Goal: Check status: Check status

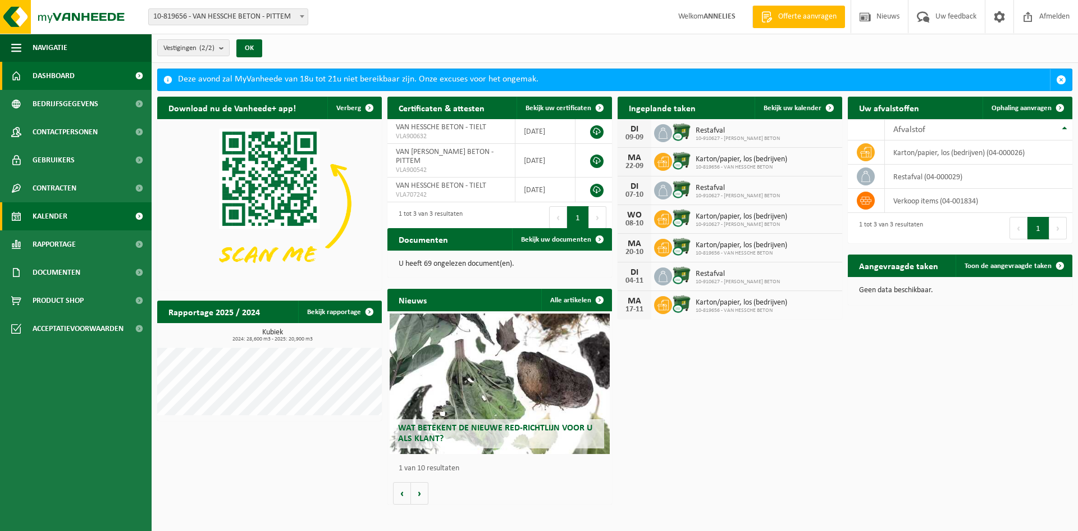
click at [72, 218] on link "Kalender" at bounding box center [76, 216] width 152 height 28
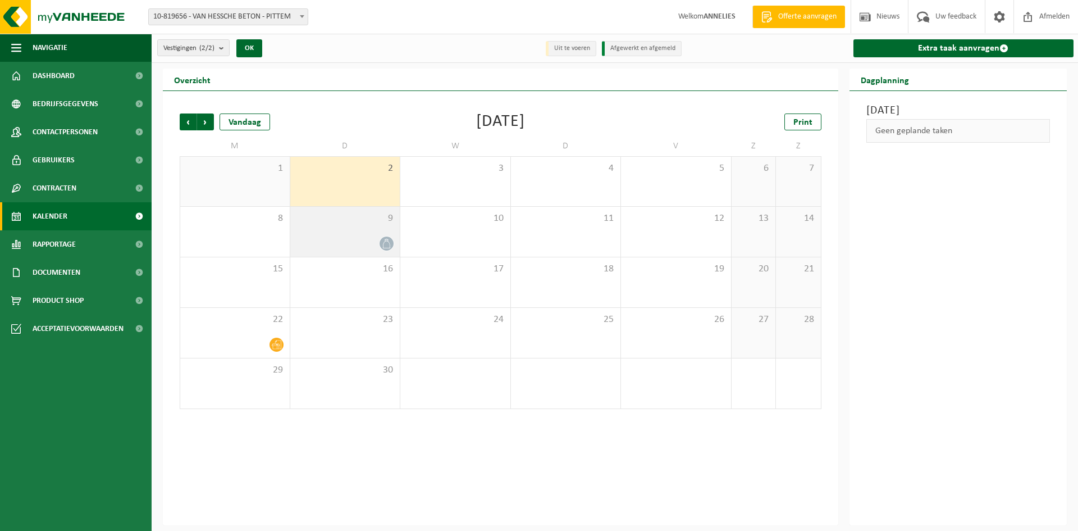
click at [339, 215] on span "9" at bounding box center [345, 218] width 99 height 12
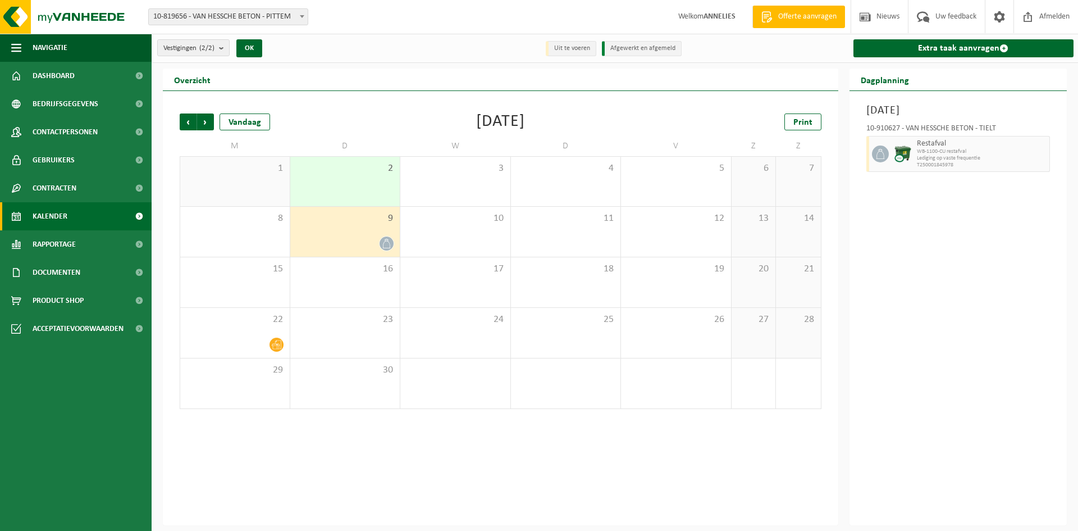
click at [307, 228] on div "9" at bounding box center [345, 232] width 110 height 50
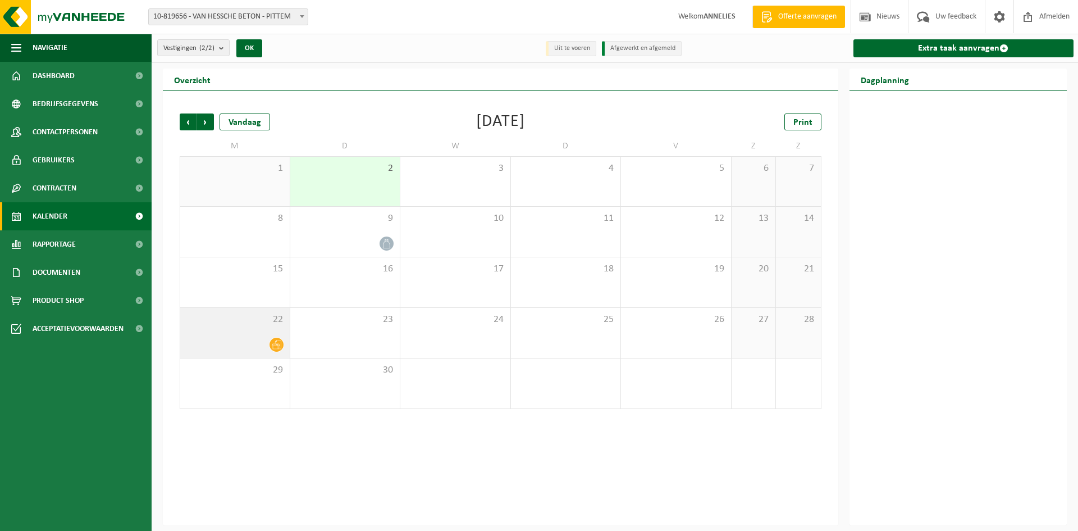
click at [238, 327] on div "22" at bounding box center [234, 333] width 109 height 50
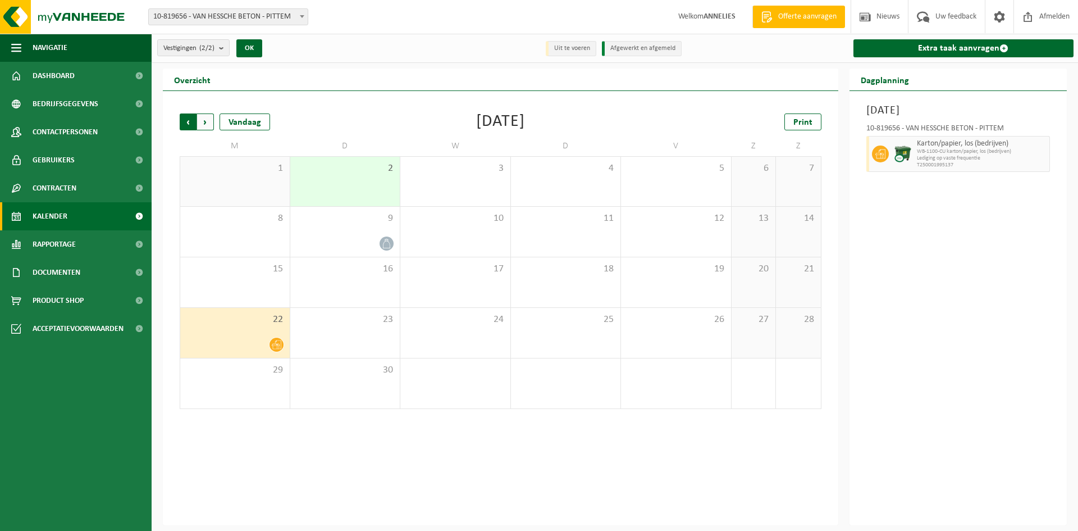
click at [207, 120] on span "Volgende" at bounding box center [205, 121] width 17 height 17
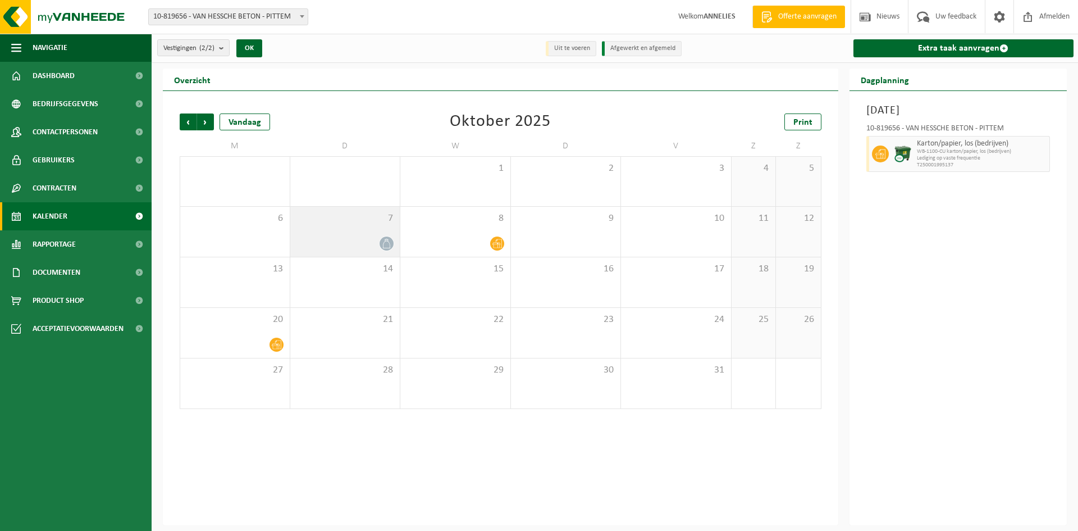
click at [363, 240] on div at bounding box center [345, 243] width 99 height 15
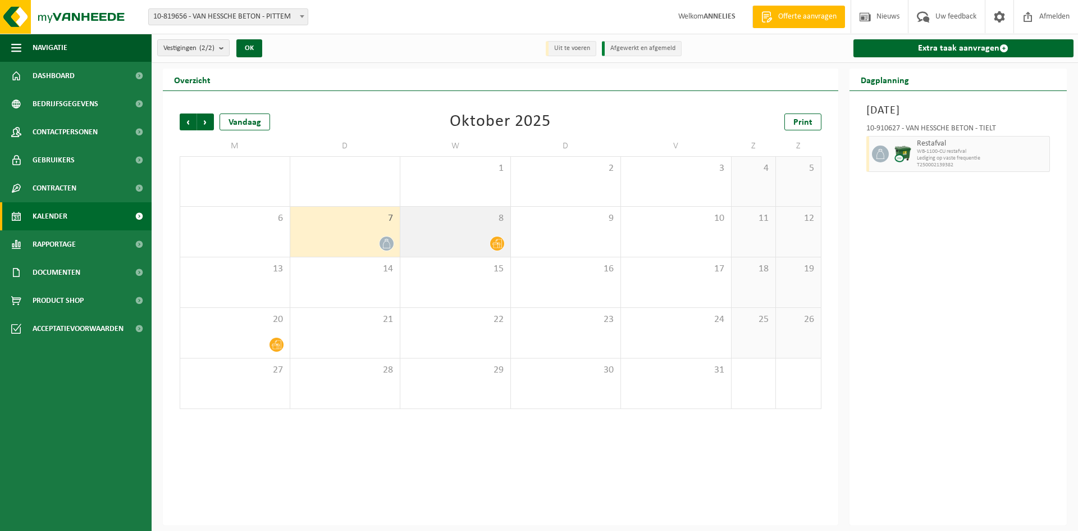
click at [438, 223] on span "8" at bounding box center [455, 218] width 99 height 12
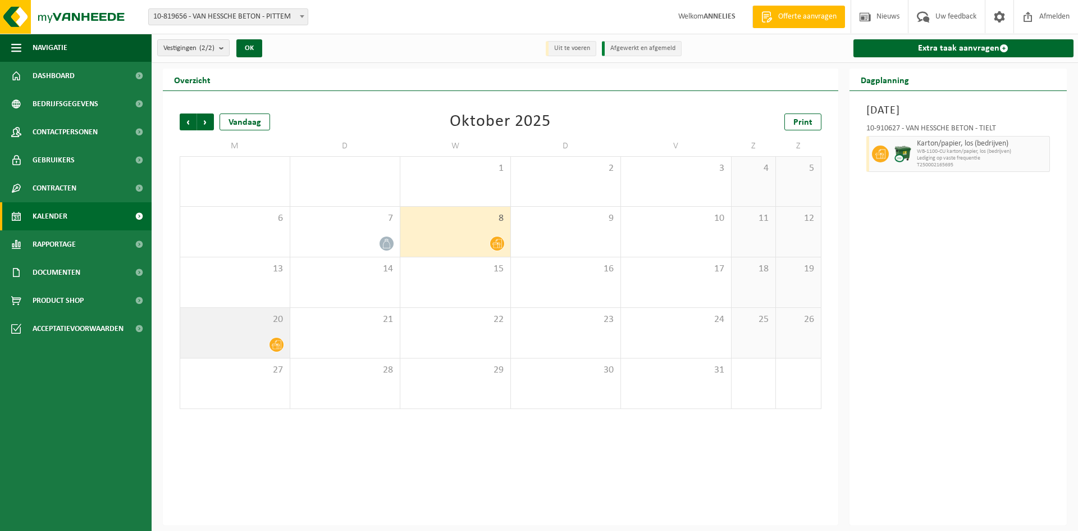
click at [195, 341] on div at bounding box center [235, 344] width 98 height 15
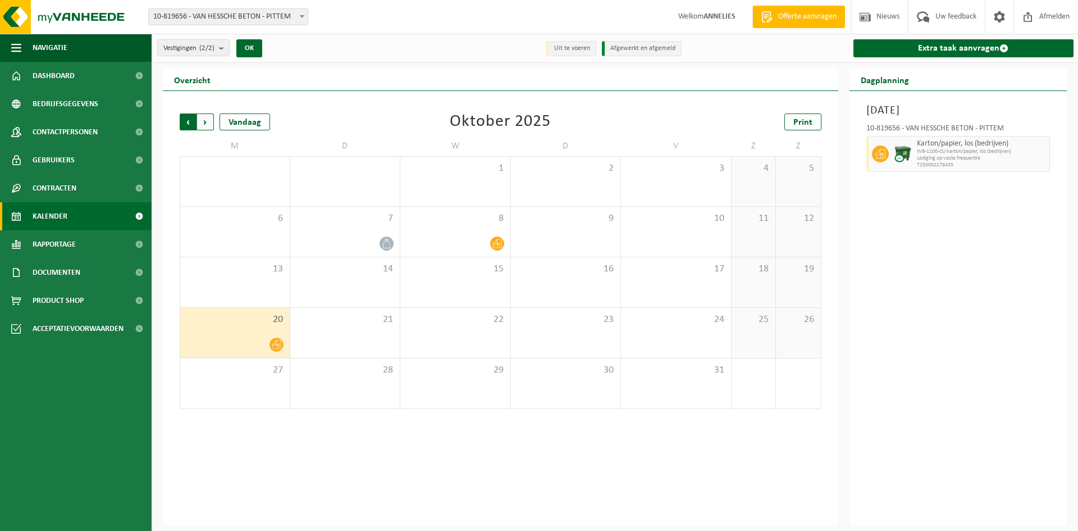
click at [208, 116] on span "Volgende" at bounding box center [205, 121] width 17 height 17
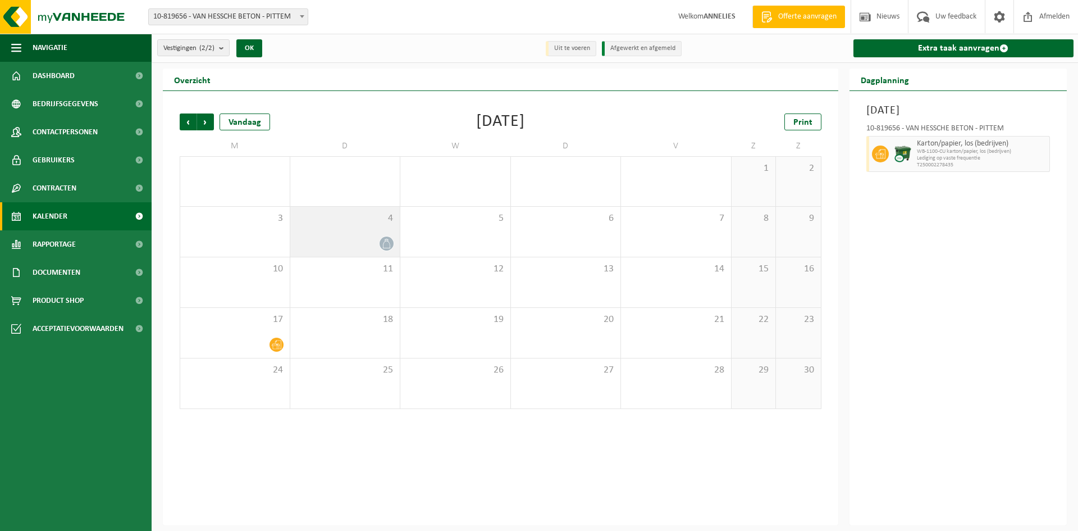
click at [340, 230] on div "4" at bounding box center [345, 232] width 110 height 50
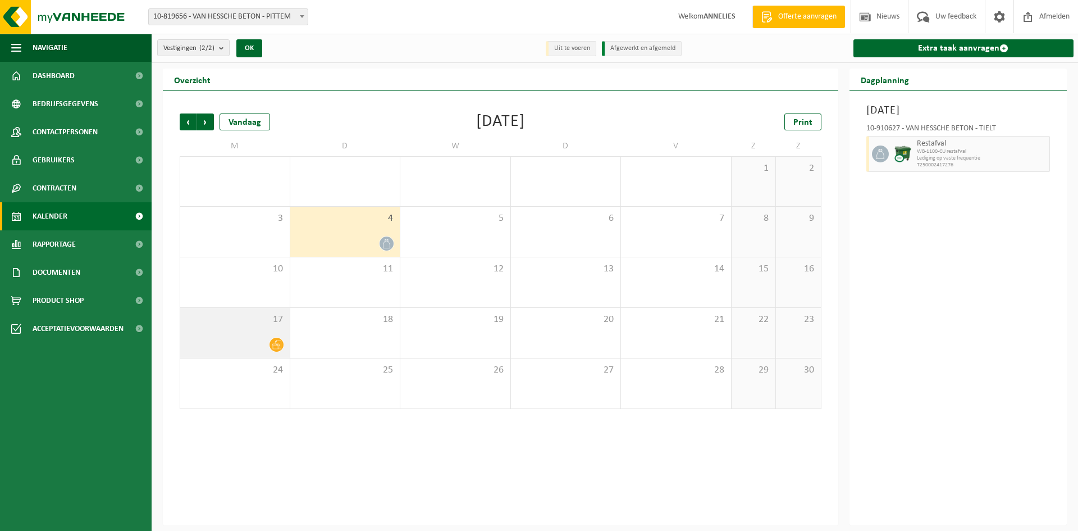
click at [244, 323] on span "17" at bounding box center [235, 319] width 98 height 12
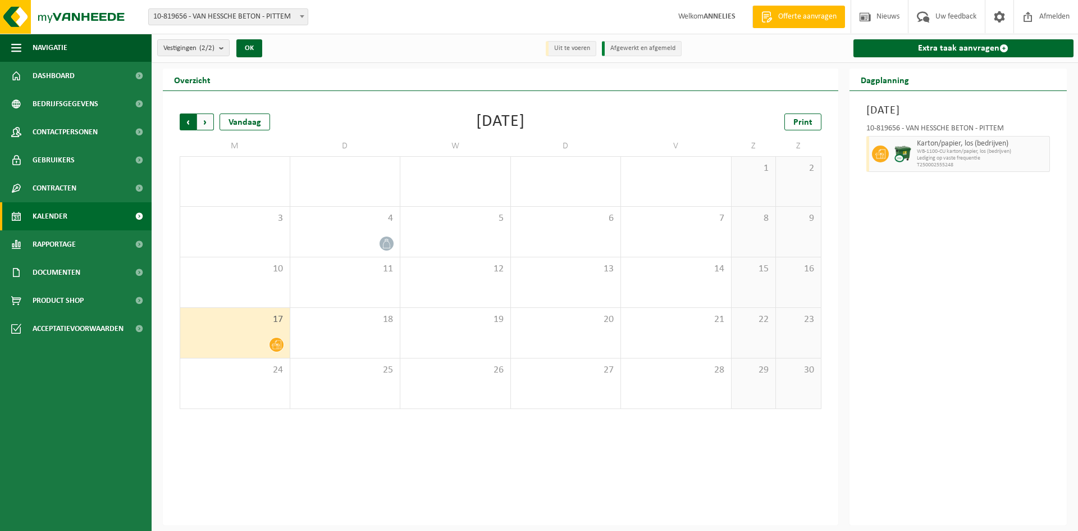
click at [204, 118] on span "Volgende" at bounding box center [205, 121] width 17 height 17
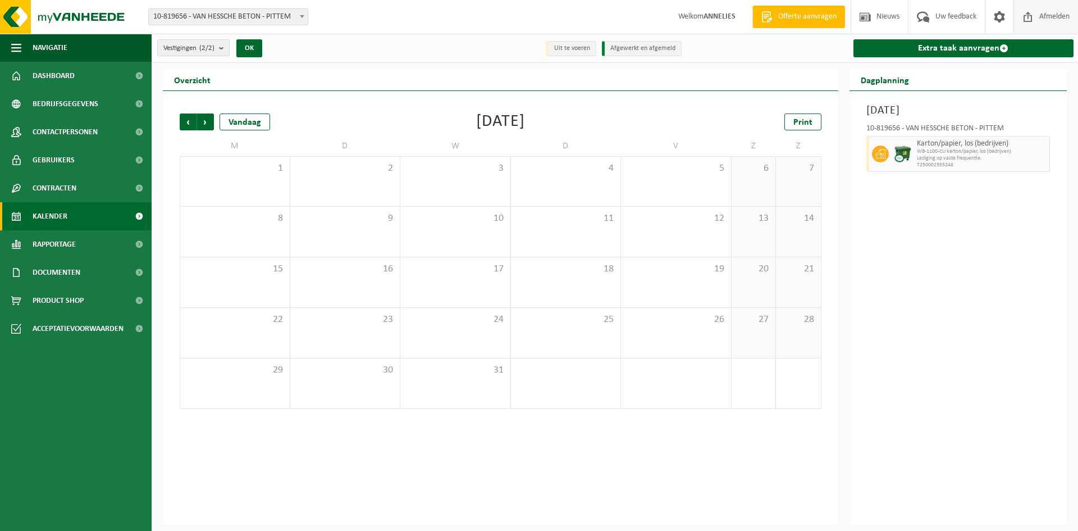
click at [1037, 11] on span "Afmelden" at bounding box center [1054, 16] width 36 height 33
